Goal: Task Accomplishment & Management: Use online tool/utility

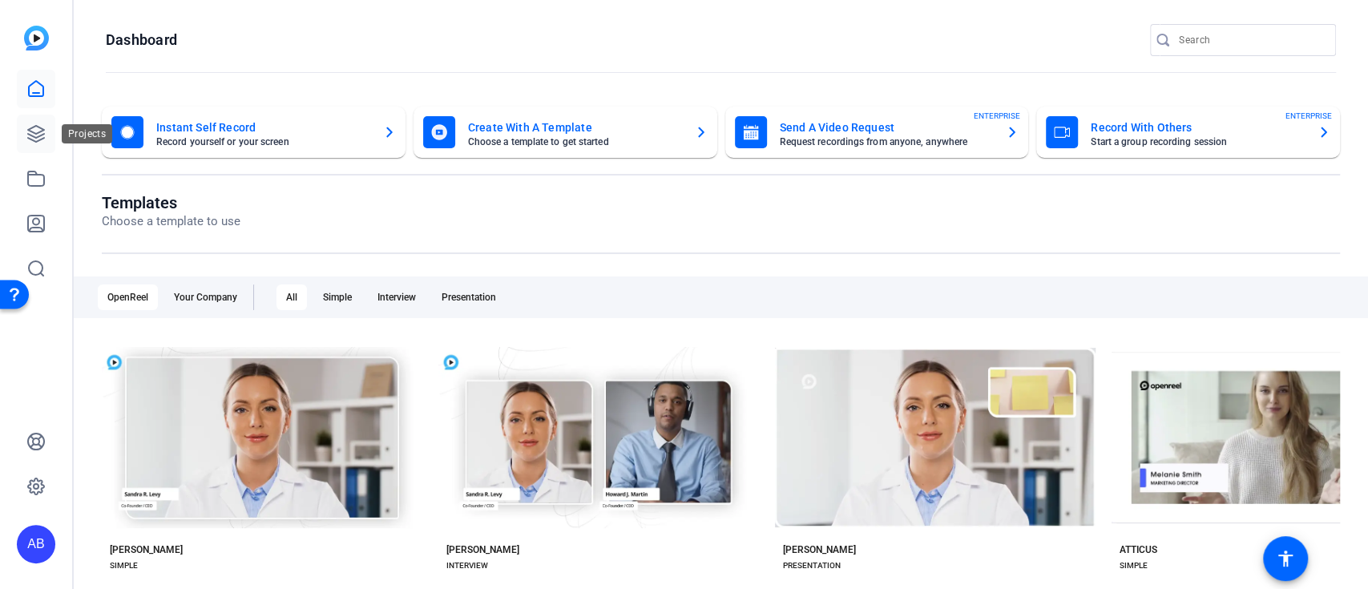
click at [32, 139] on icon at bounding box center [35, 133] width 19 height 19
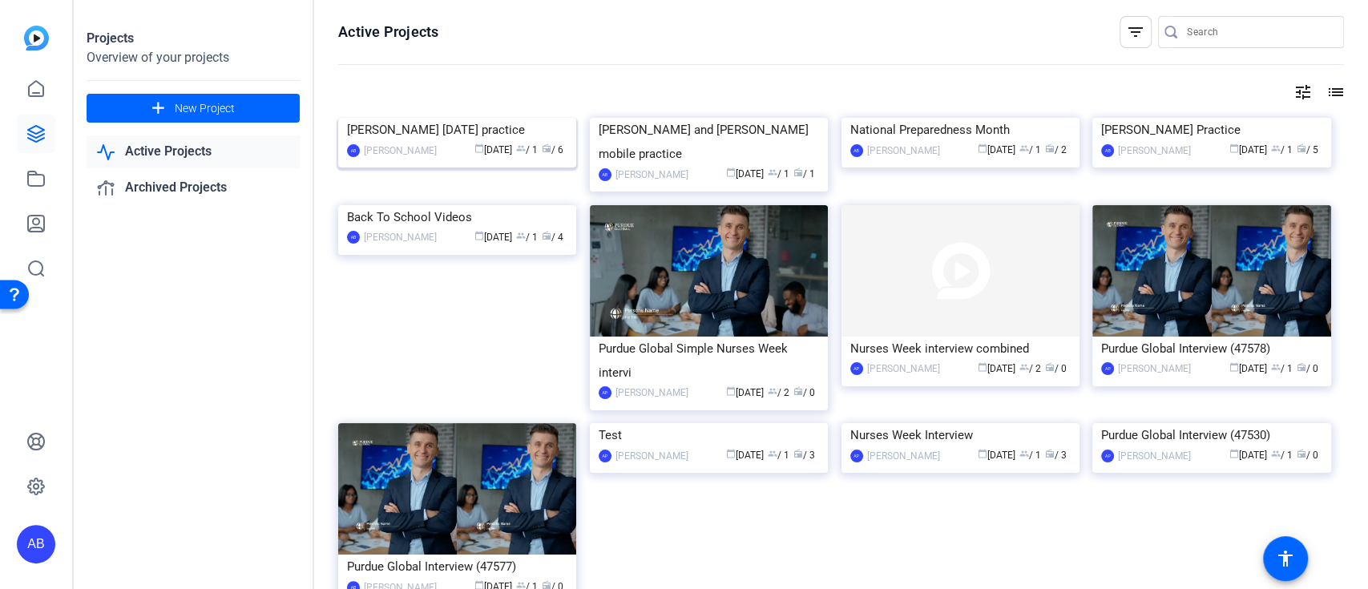
click at [455, 118] on img at bounding box center [457, 118] width 238 height 0
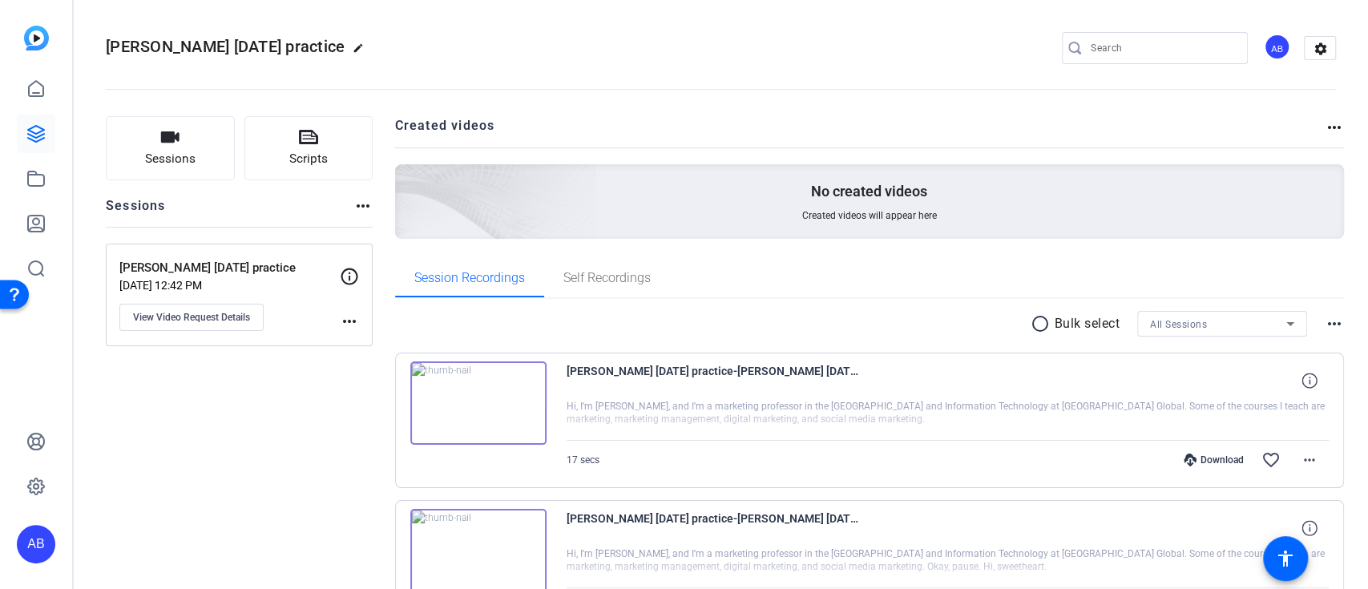
click at [477, 395] on img at bounding box center [478, 402] width 136 height 83
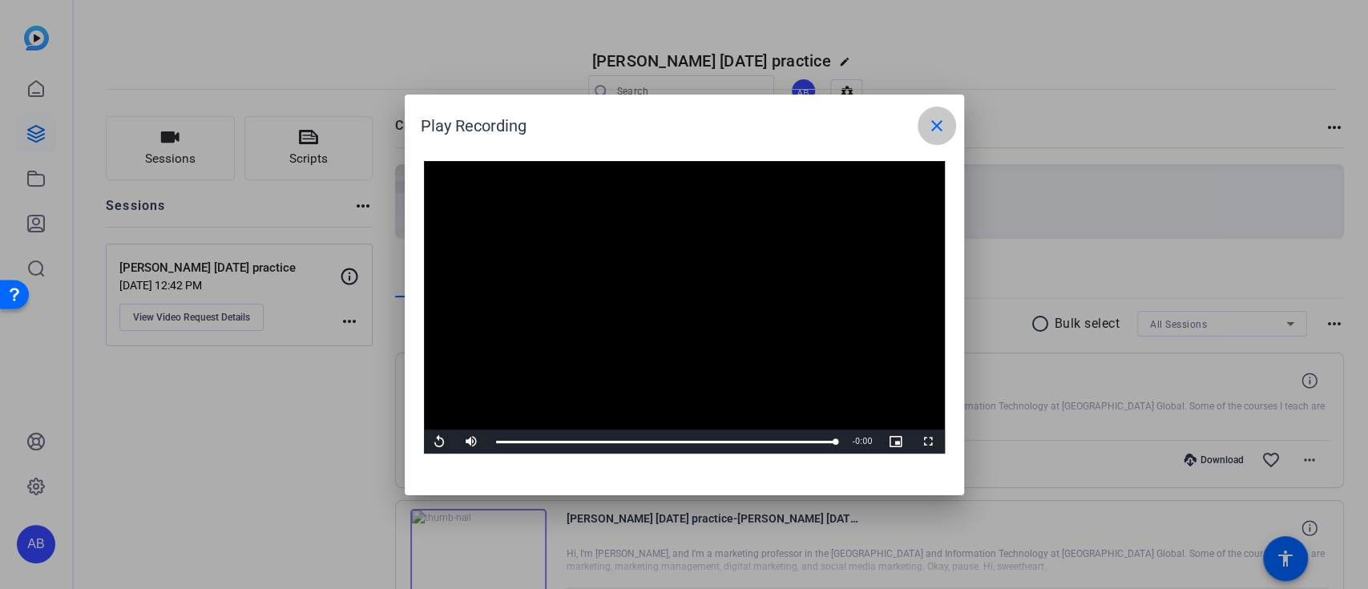
click at [946, 124] on span at bounding box center [937, 126] width 38 height 38
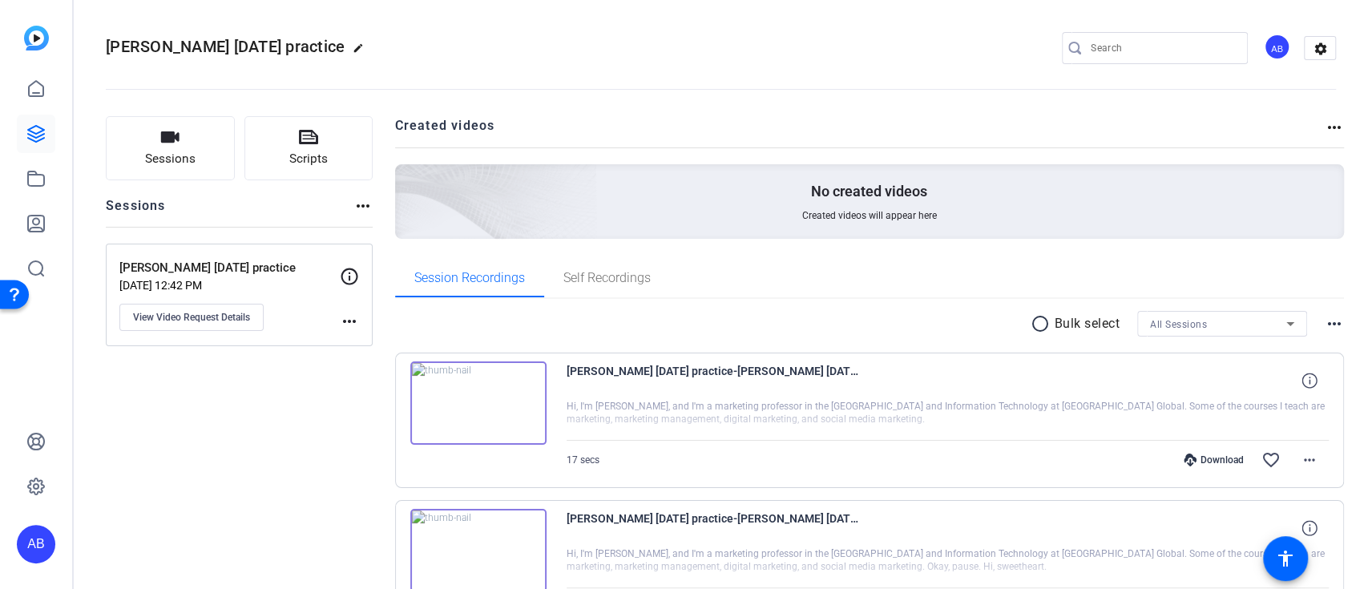
click at [756, 36] on div "[PERSON_NAME] [DATE] practice edit AB settings" at bounding box center [721, 48] width 1230 height 24
click at [46, 142] on link at bounding box center [36, 134] width 38 height 38
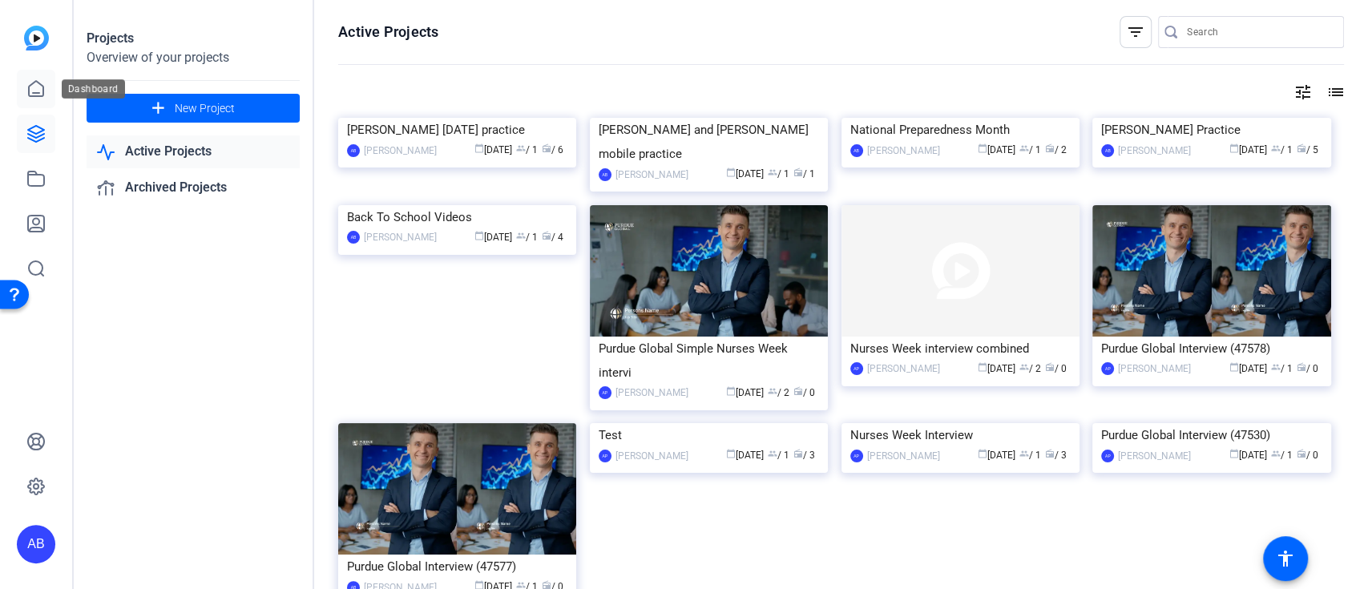
click at [30, 87] on icon at bounding box center [35, 88] width 19 height 19
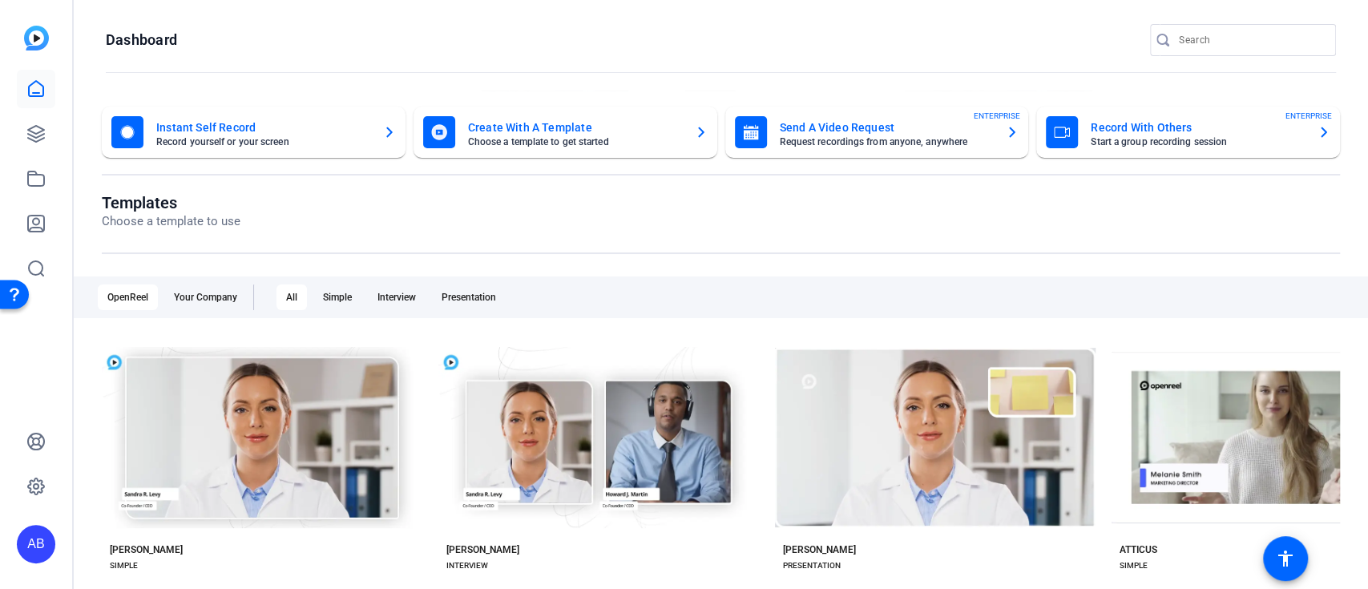
click at [817, 126] on mat-card-title "Send A Video Request" at bounding box center [887, 127] width 214 height 19
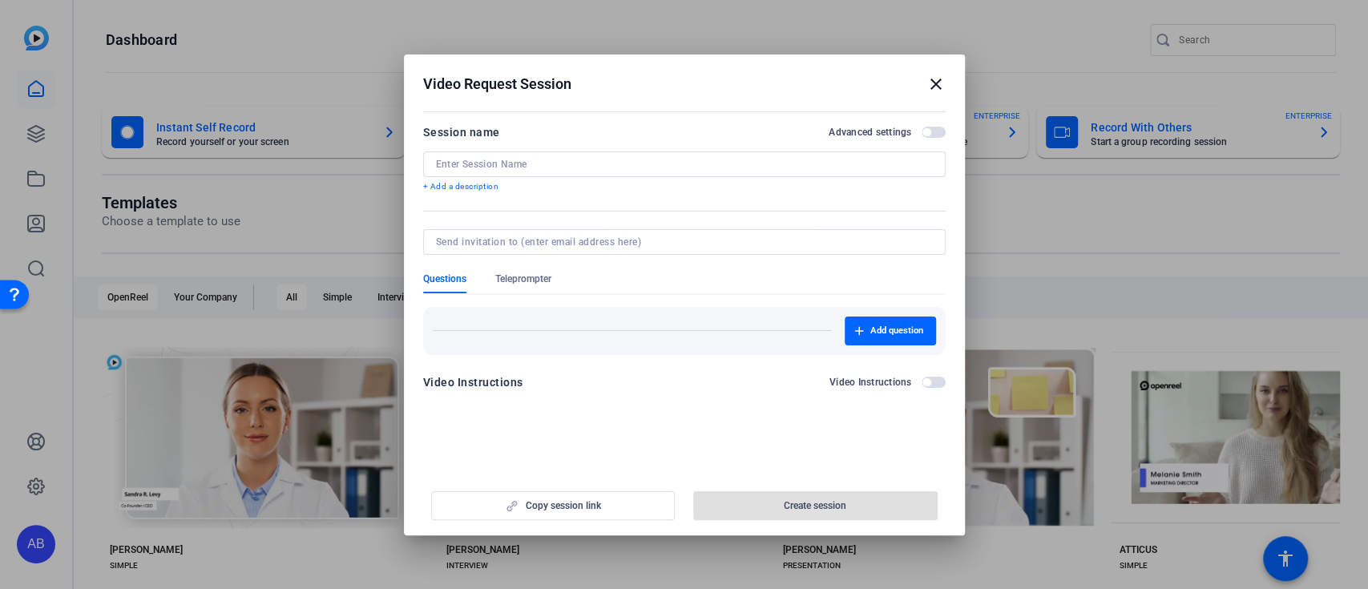
click at [936, 93] on h2 "Video Request Session close" at bounding box center [684, 80] width 561 height 52
click at [940, 83] on mat-icon "close" at bounding box center [935, 84] width 19 height 19
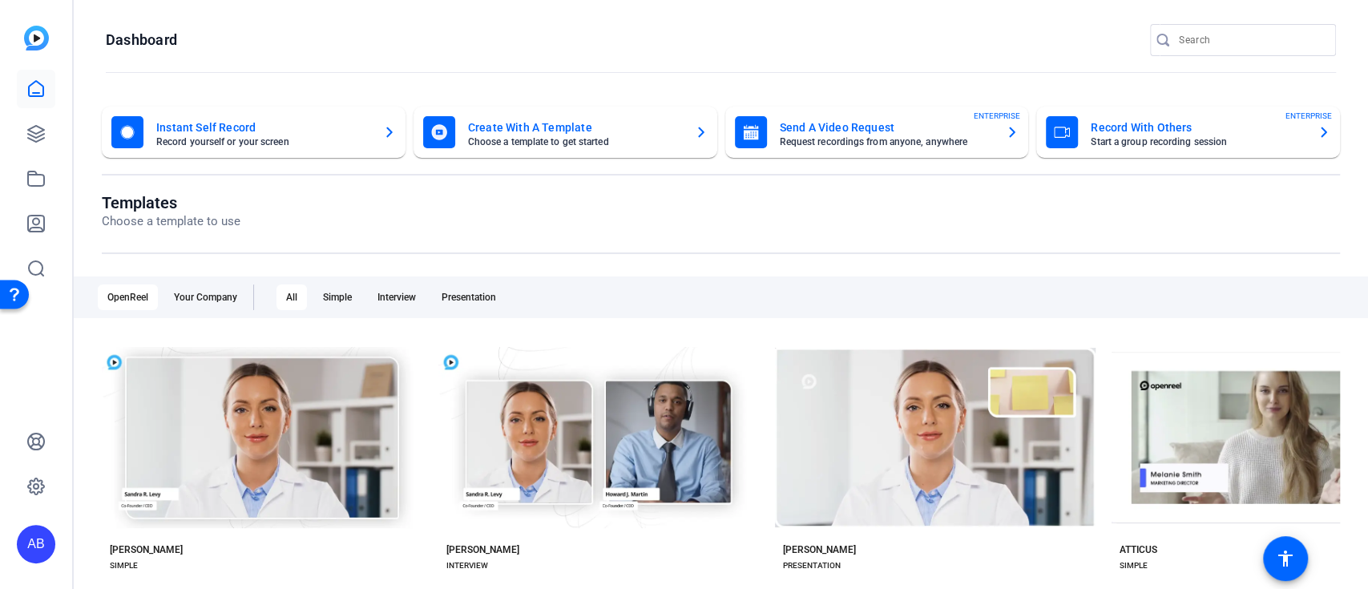
click at [1146, 127] on mat-card-title "Record With Others" at bounding box center [1198, 127] width 214 height 19
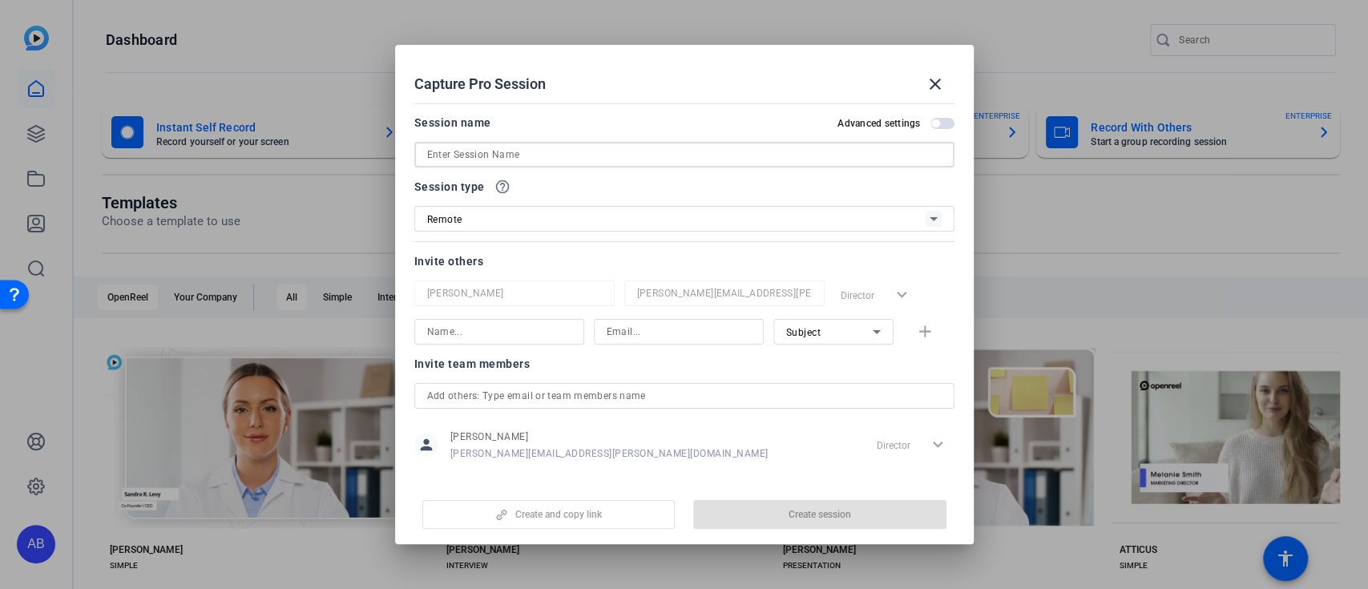
click at [483, 157] on input at bounding box center [684, 154] width 514 height 19
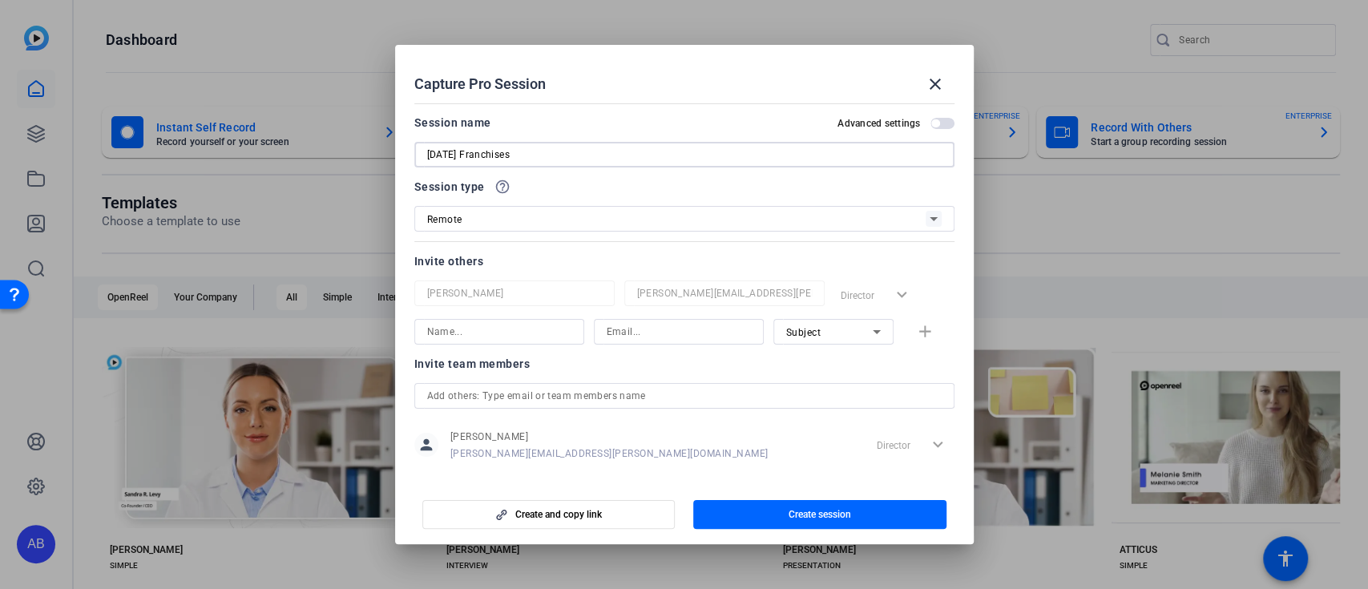
type input "[DATE] Franchises"
click at [538, 333] on input at bounding box center [499, 331] width 144 height 19
type input "[PERSON_NAME]"
click at [699, 330] on input at bounding box center [679, 331] width 144 height 19
paste input "[EMAIL_ADDRESS][DOMAIN_NAME]"
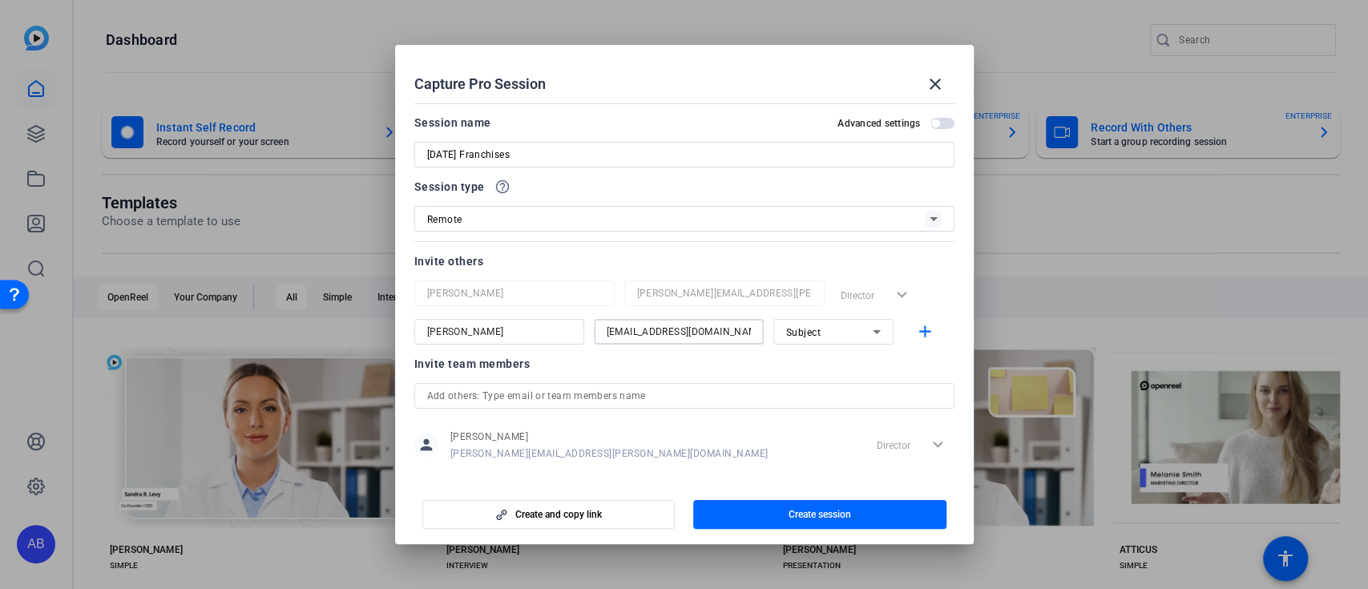
scroll to position [0, 2]
type input "[EMAIL_ADDRESS][DOMAIN_NAME]"
click at [588, 264] on div "Invite others" at bounding box center [684, 261] width 540 height 19
click at [776, 512] on span "button" at bounding box center [819, 514] width 253 height 38
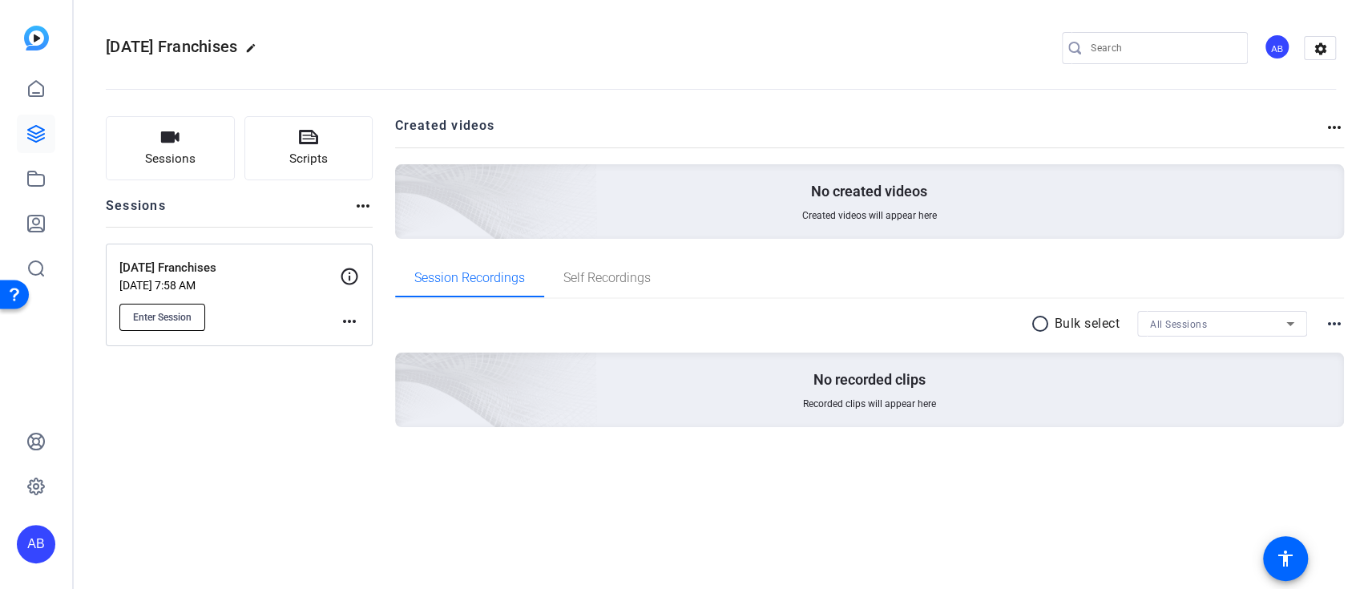
click at [178, 311] on span "Enter Session" at bounding box center [162, 317] width 58 height 13
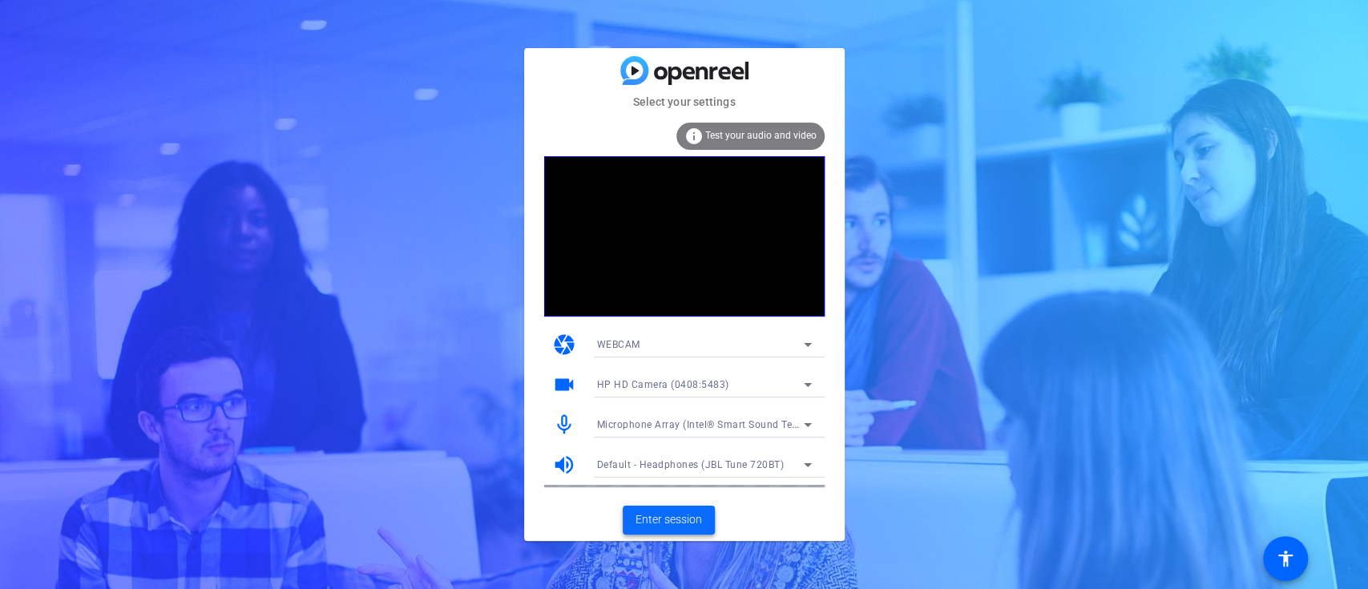
click at [690, 529] on span at bounding box center [669, 520] width 92 height 38
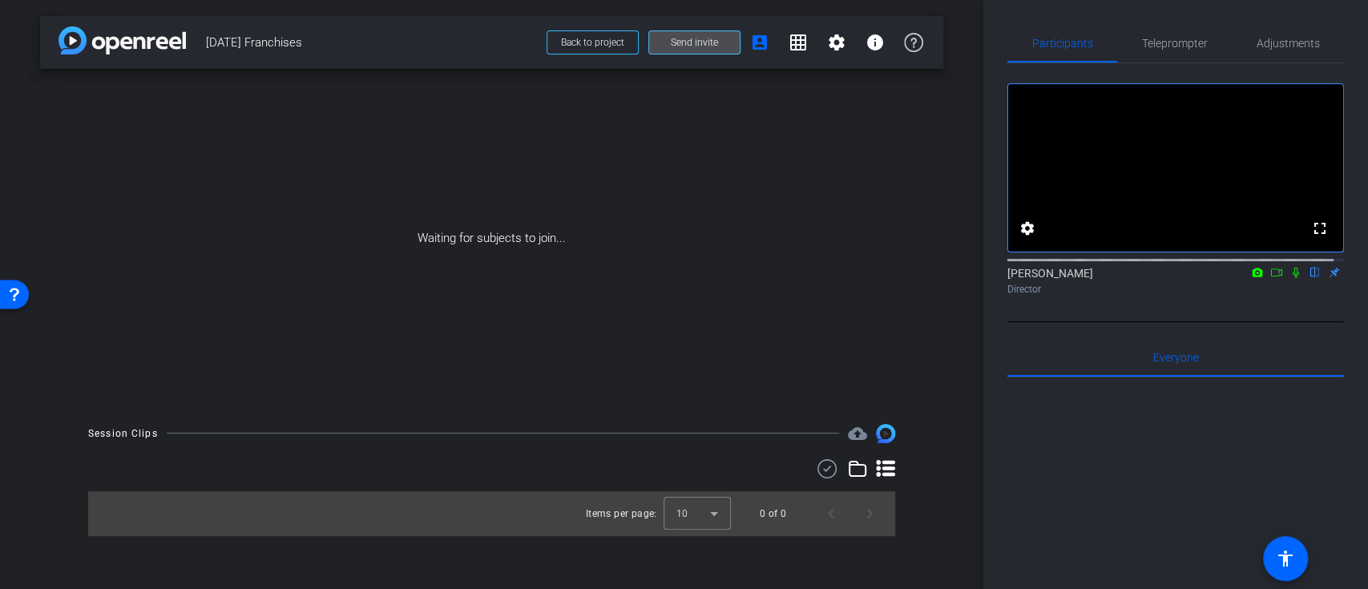
click at [692, 46] on span "Send invite" at bounding box center [694, 42] width 47 height 13
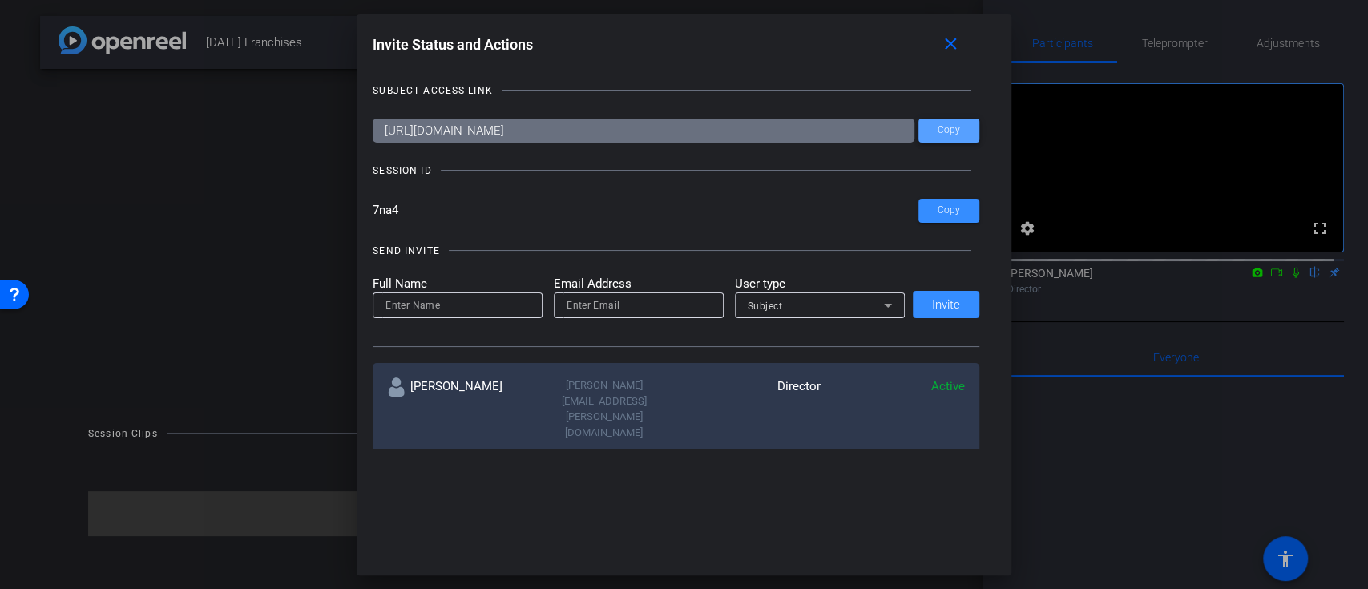
click at [940, 132] on span "Copy" at bounding box center [949, 130] width 22 height 12
click at [970, 48] on span at bounding box center [953, 45] width 51 height 38
